Goal: Task Accomplishment & Management: Complete application form

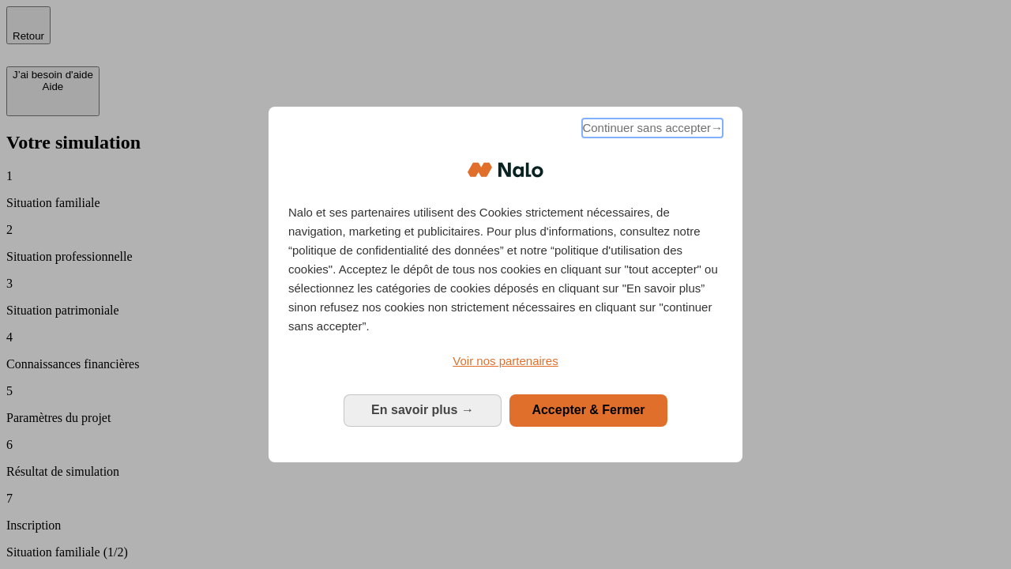
click at [651, 130] on span "Continuer sans accepter →" at bounding box center [652, 127] width 141 height 19
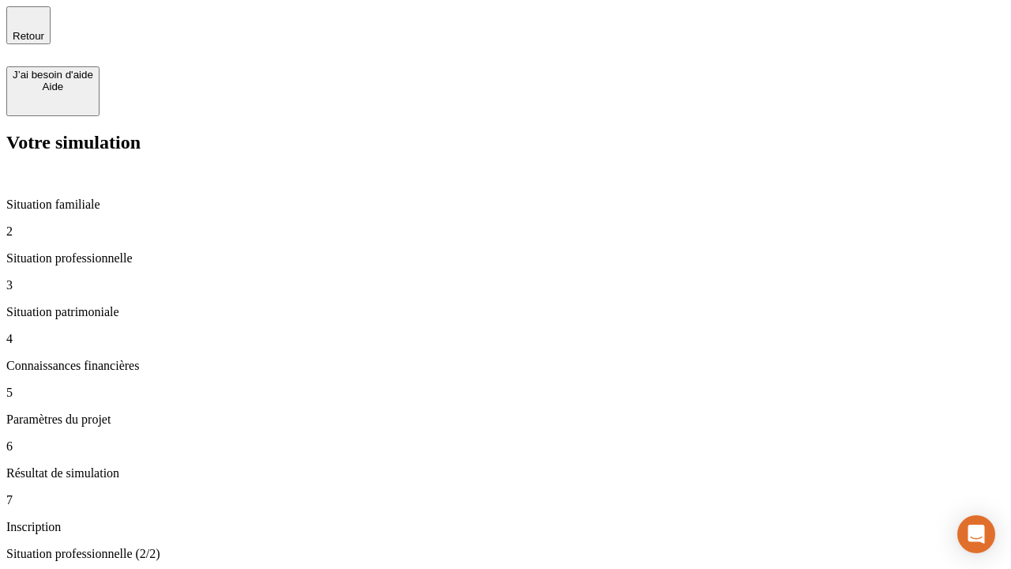
type input "30 000"
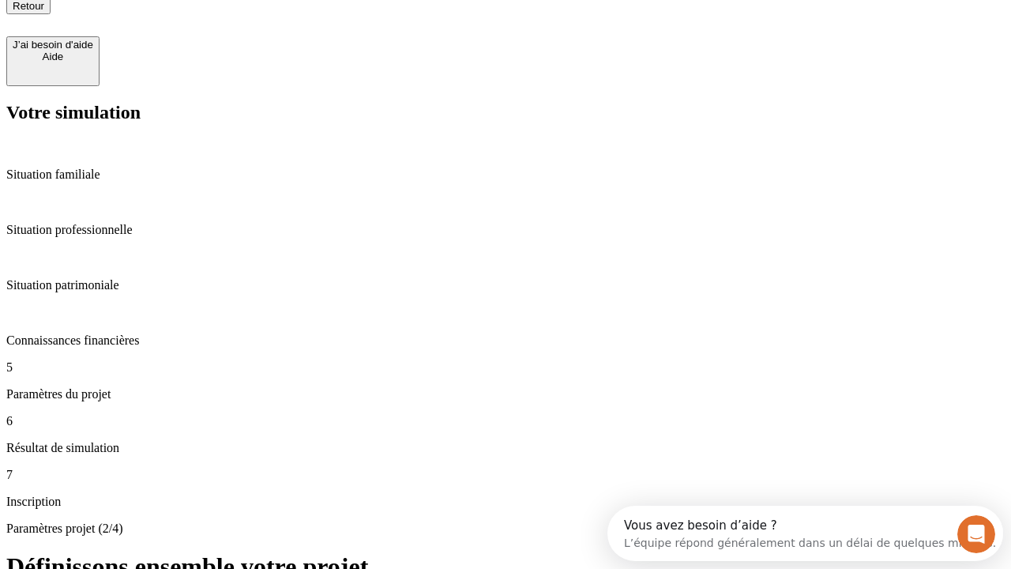
type input "25"
type input "1 000"
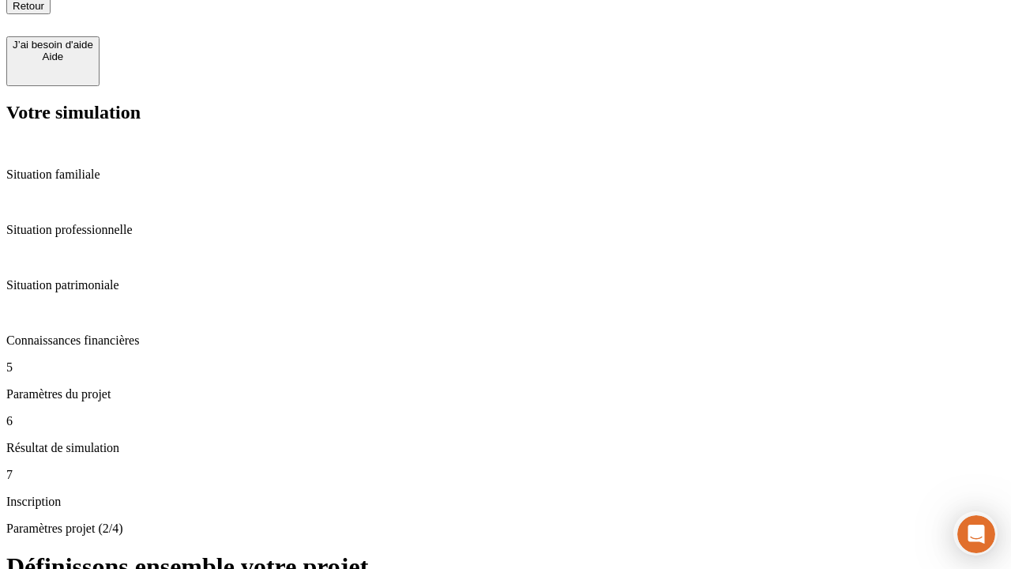
type input "640"
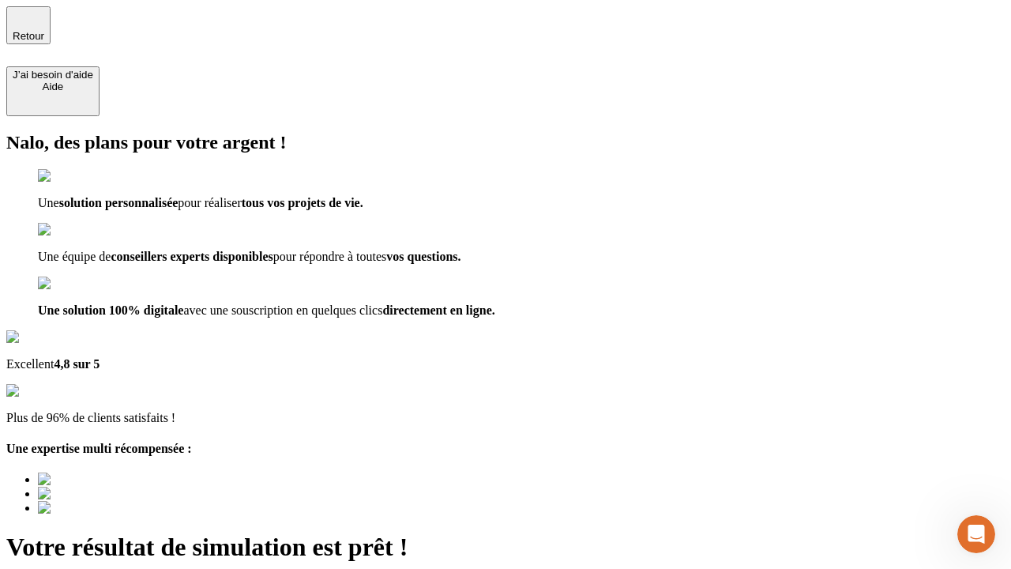
type input "[EMAIL_ADDRESS][PERSON_NAME][DOMAIN_NAME]"
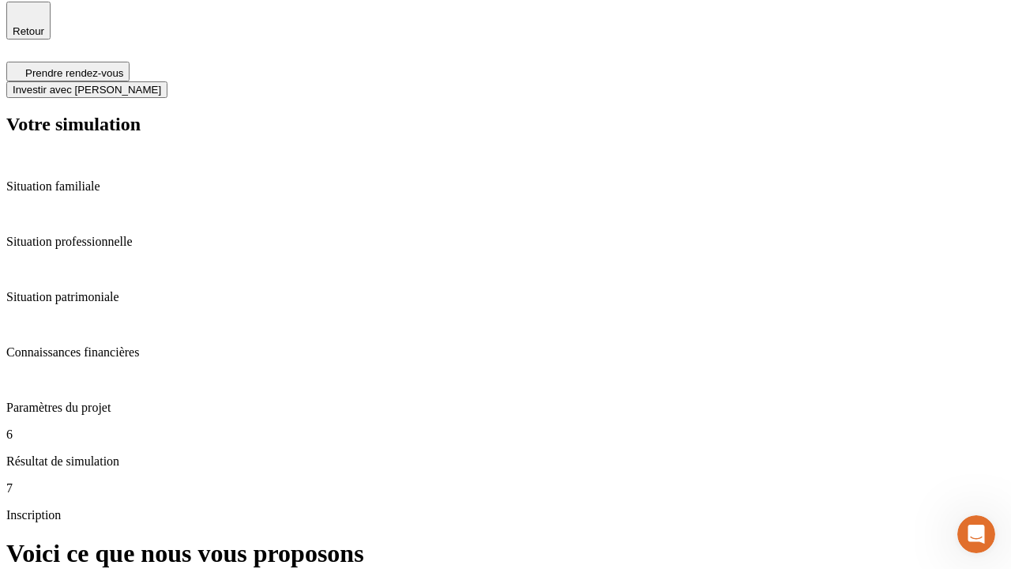
click at [161, 84] on span "Investir avec [PERSON_NAME]" at bounding box center [87, 90] width 148 height 12
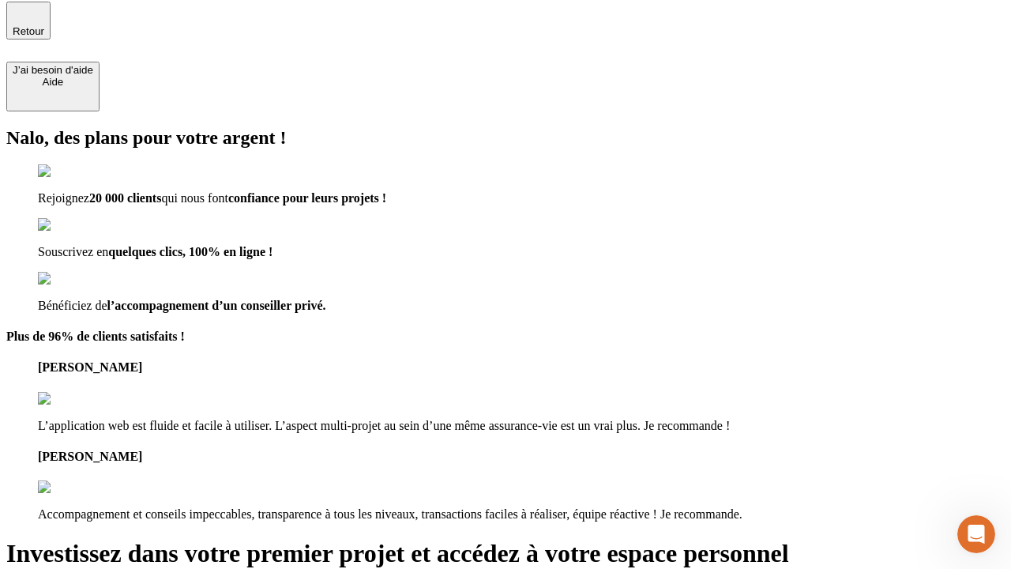
scroll to position [3, 0]
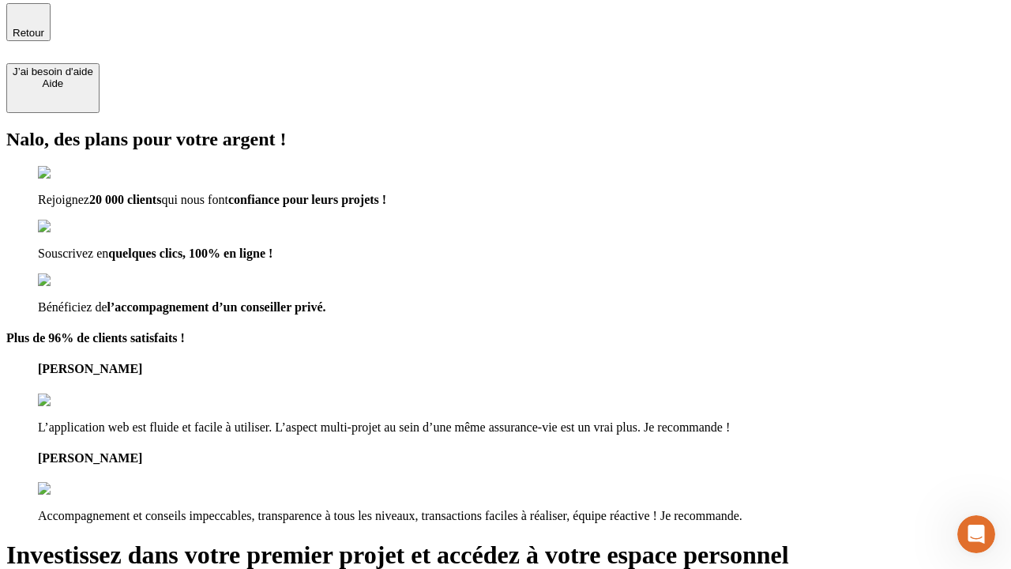
type input "[PERSON_NAME][EMAIL_ADDRESS][DOMAIN_NAME]"
